Goal: Answer question/provide support: Share knowledge or assist other users

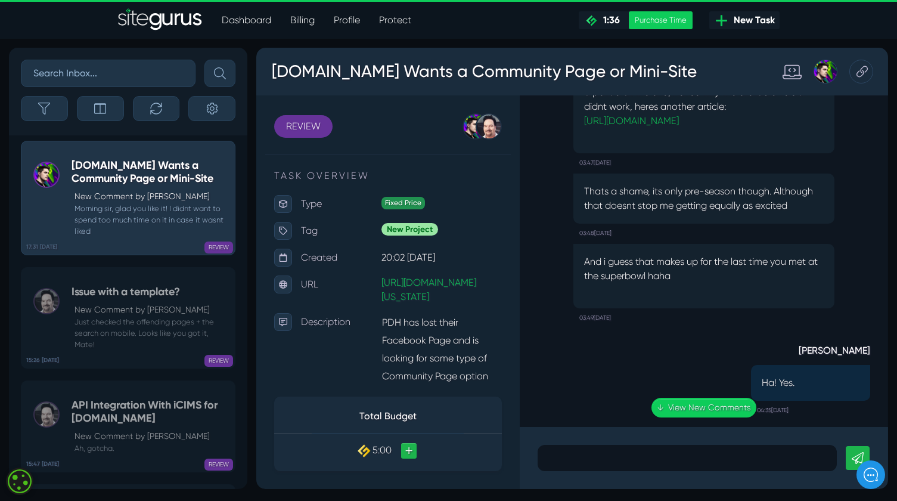
scroll to position [-386, 0]
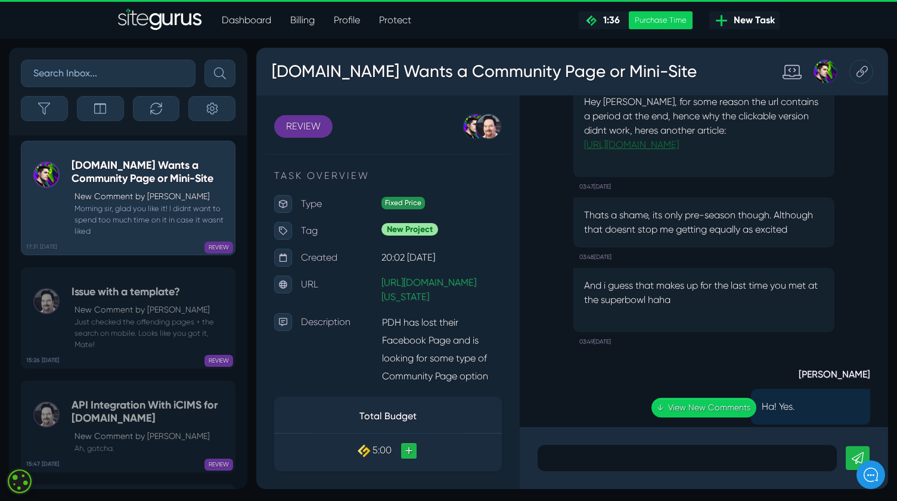
click at [664, 139] on link "[URL][DOMAIN_NAME]" at bounding box center [631, 144] width 95 height 11
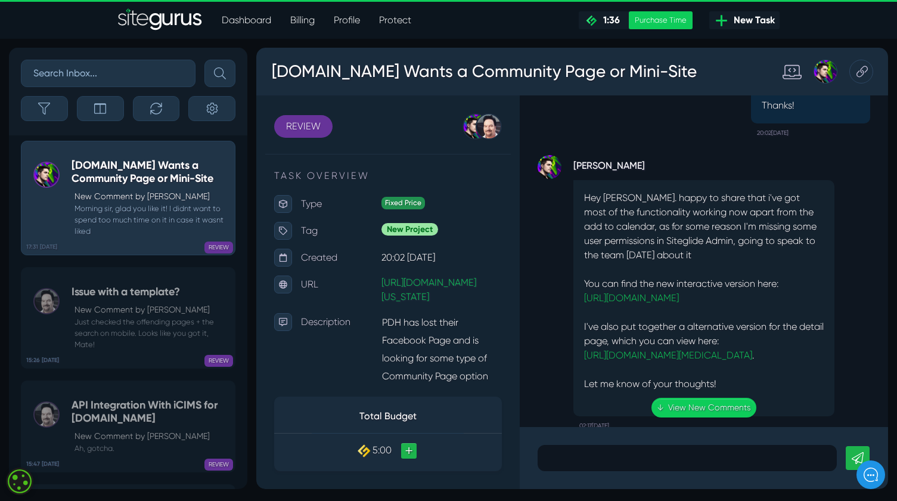
scroll to position [-1303, 0]
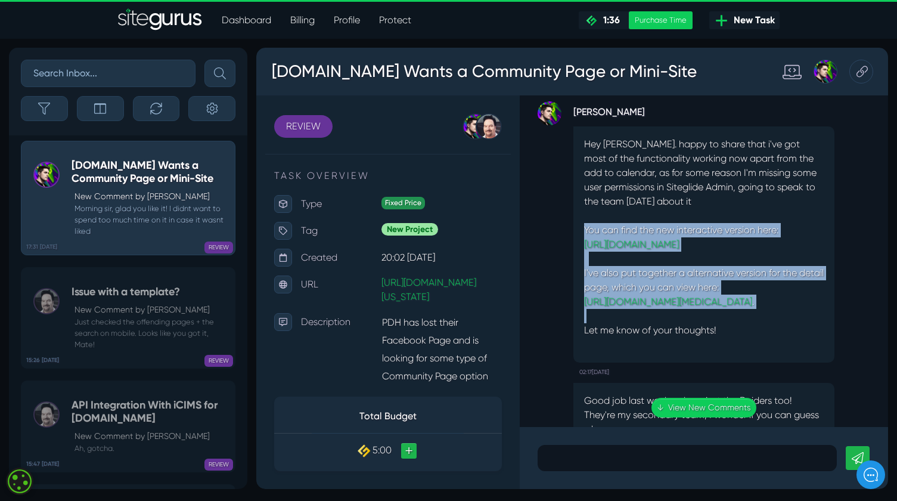
drag, startPoint x: 585, startPoint y: 200, endPoint x: 806, endPoint y: 302, distance: 243.4
click at [806, 302] on div "Hey [PERSON_NAME]. happy to share that i've got most of the functionality worki…" at bounding box center [704, 244] width 261 height 236
copy div "You can find the new interactive version here: [URL][DOMAIN_NAME] I've also put…"
click at [712, 296] on link "[URL][DOMAIN_NAME][MEDICAL_DATA]" at bounding box center [668, 301] width 168 height 11
click at [798, 309] on p at bounding box center [704, 316] width 240 height 14
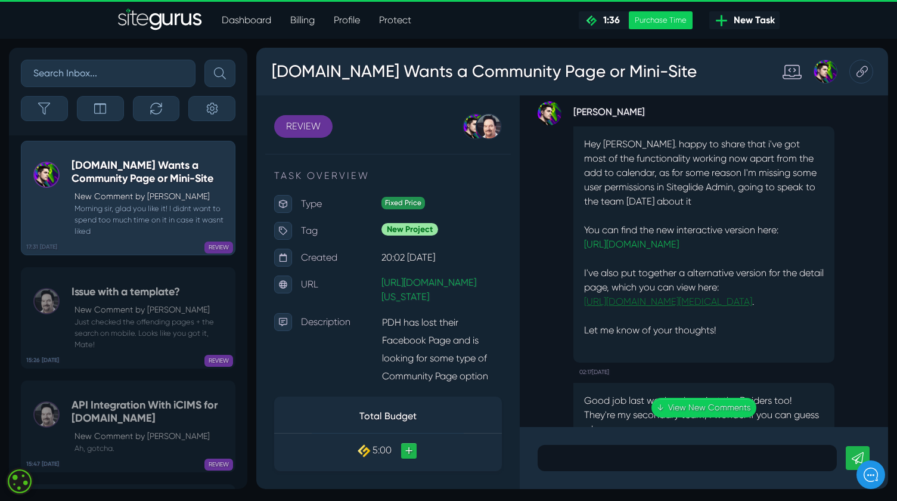
click at [753, 296] on link "[URL][DOMAIN_NAME][MEDICAL_DATA]" at bounding box center [668, 301] width 168 height 11
click at [654, 239] on link "[URL][DOMAIN_NAME]" at bounding box center [631, 244] width 95 height 11
click at [678, 239] on link "[URL][DOMAIN_NAME]" at bounding box center [631, 244] width 95 height 11
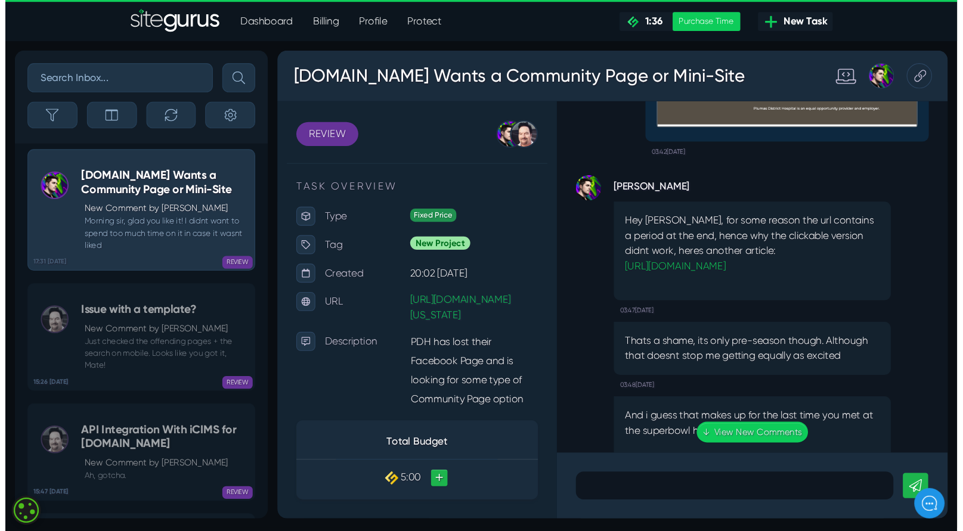
scroll to position [-412, 0]
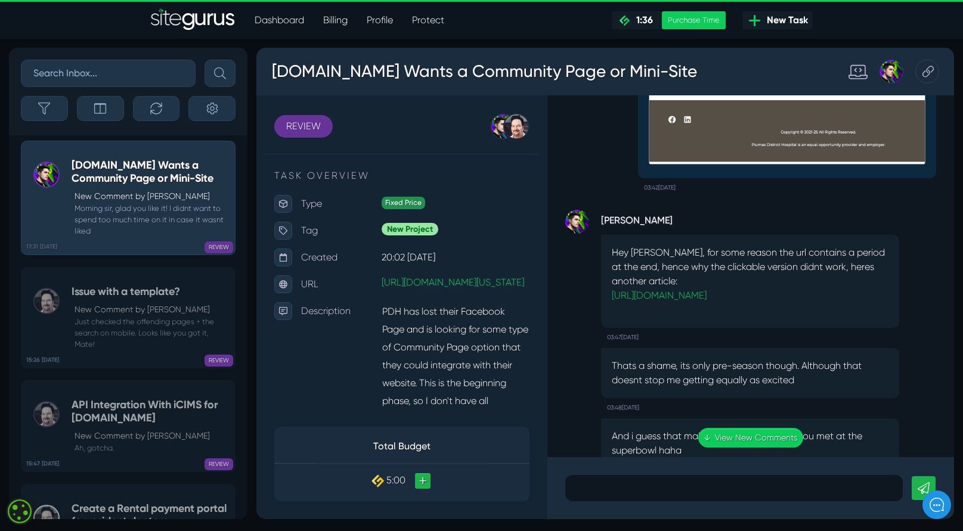
click at [595, 488] on p at bounding box center [734, 488] width 320 height 14
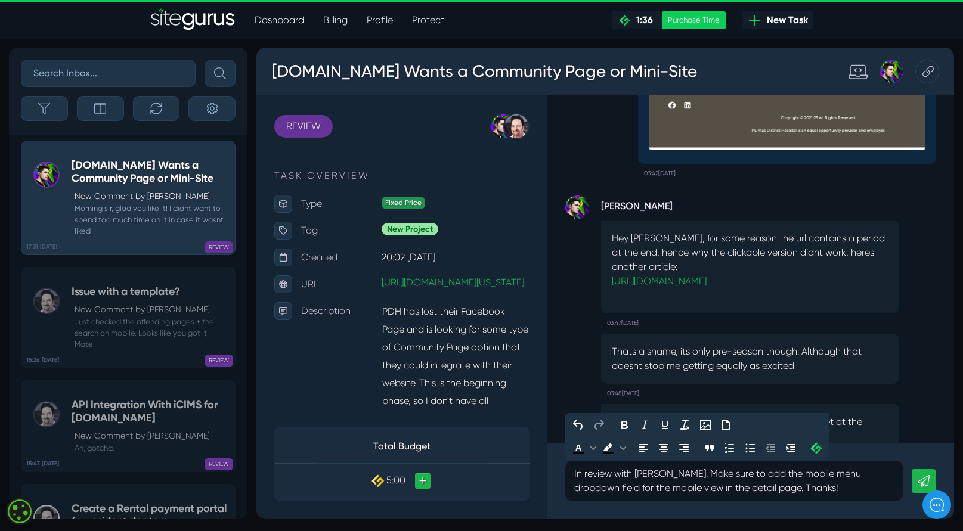
click at [897, 481] on link at bounding box center [924, 481] width 24 height 24
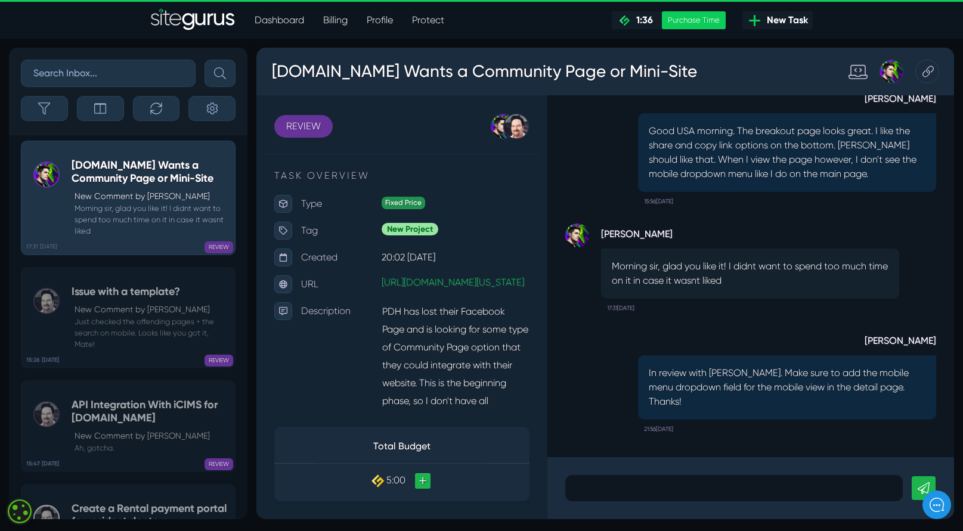
scroll to position [0, 0]
